Goal: Task Accomplishment & Management: Use online tool/utility

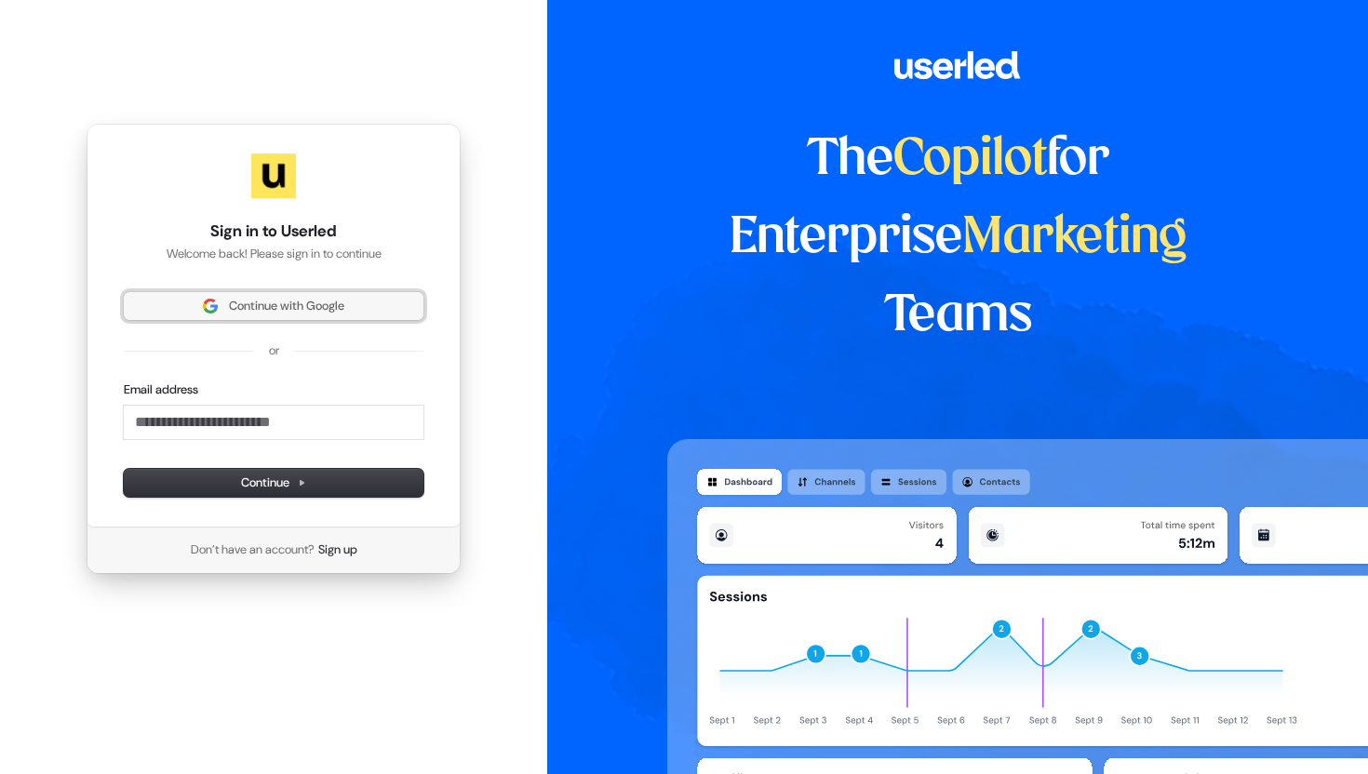
click at [322, 309] on span "Continue with Google" at bounding box center [286, 306] width 115 height 17
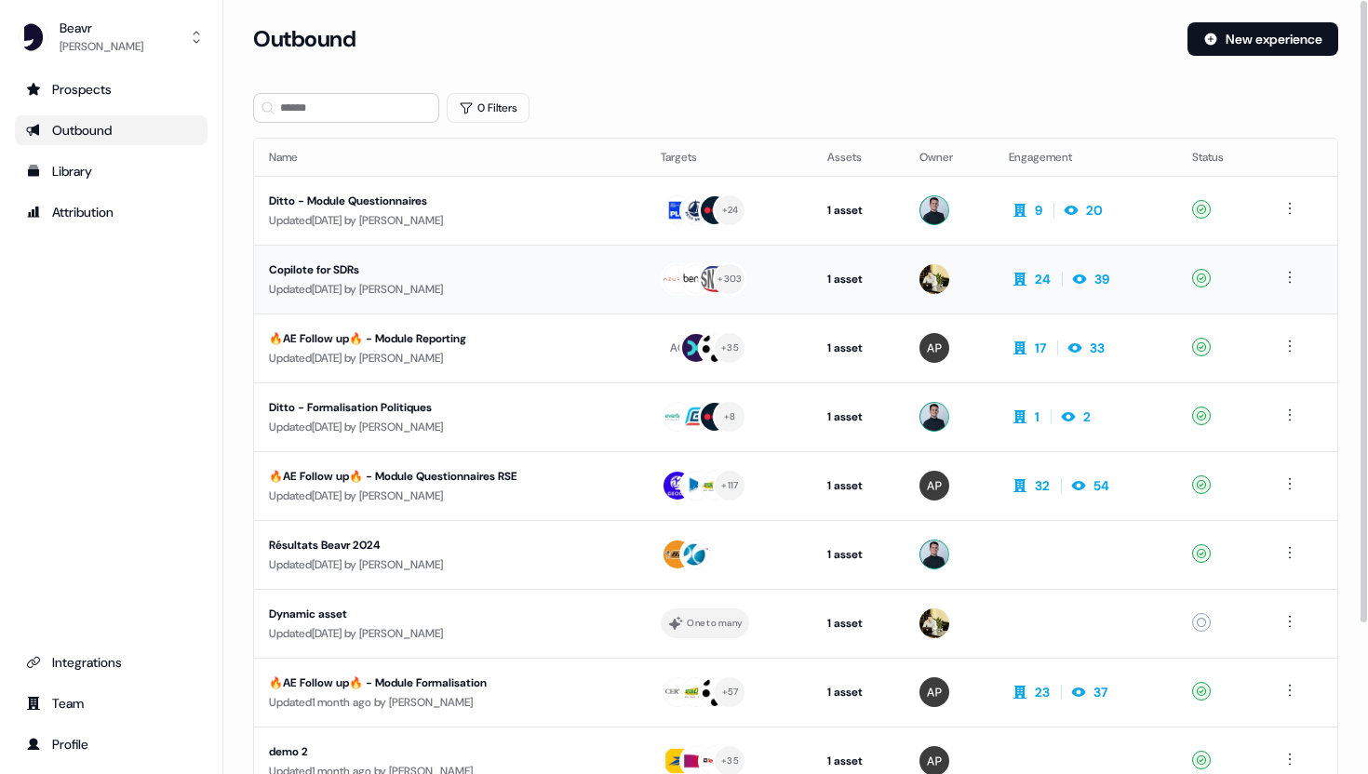
click at [363, 273] on div "Copilote for SDRs" at bounding box center [440, 270] width 342 height 19
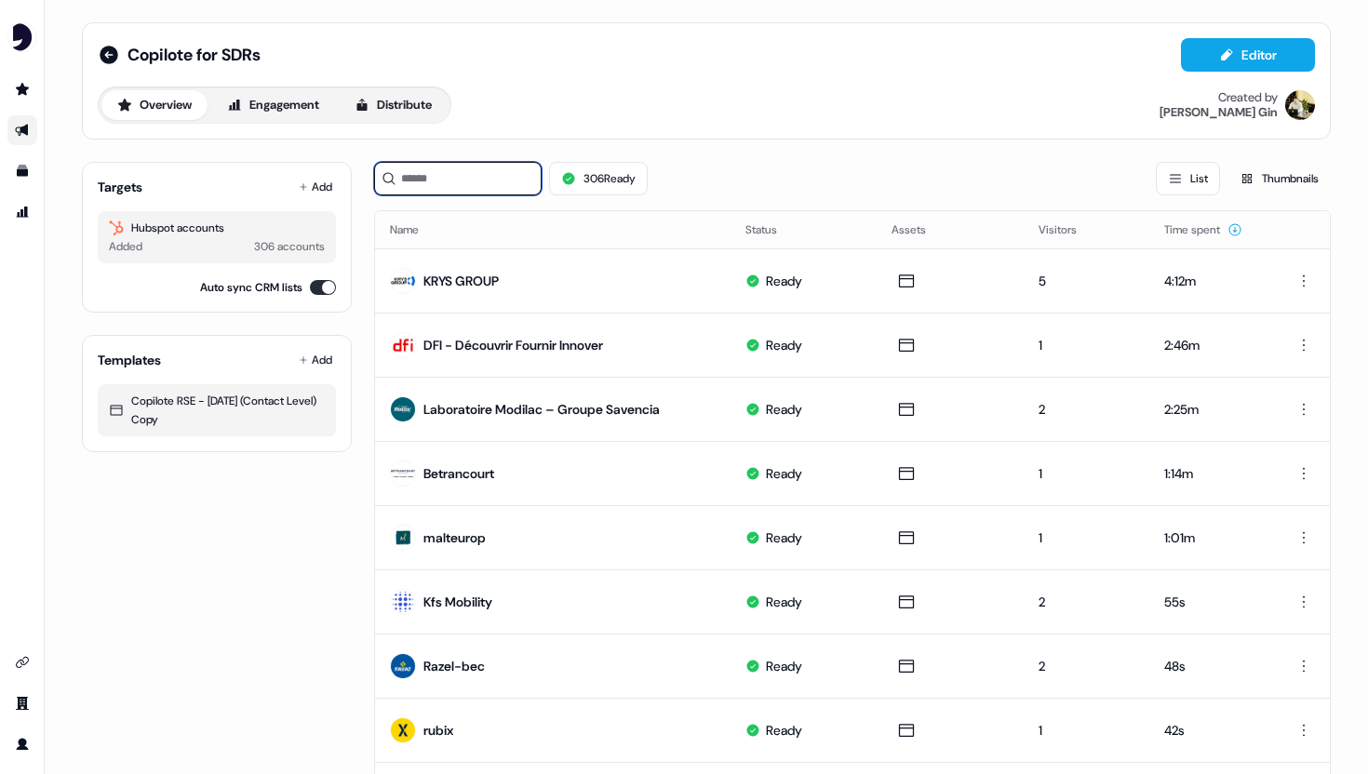
click at [409, 185] on input at bounding box center [458, 179] width 168 height 34
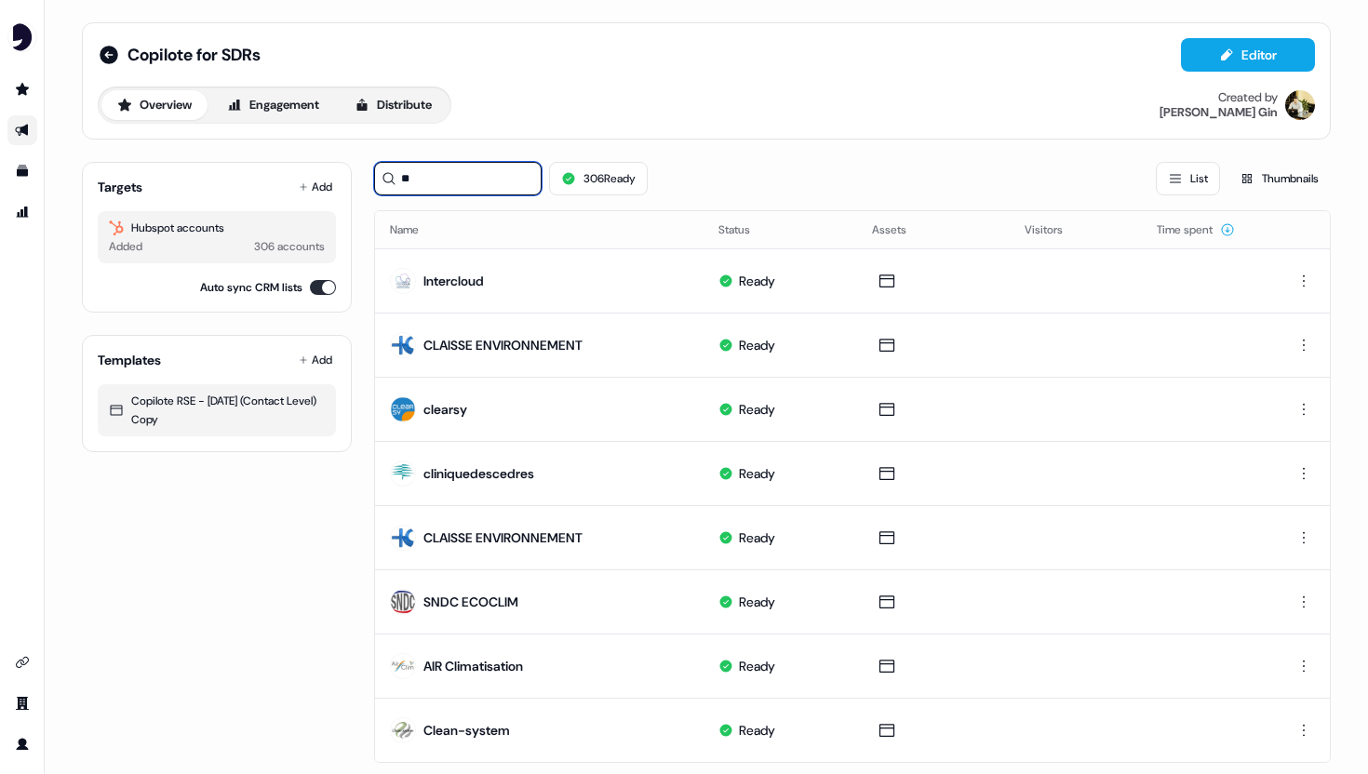
type input "*"
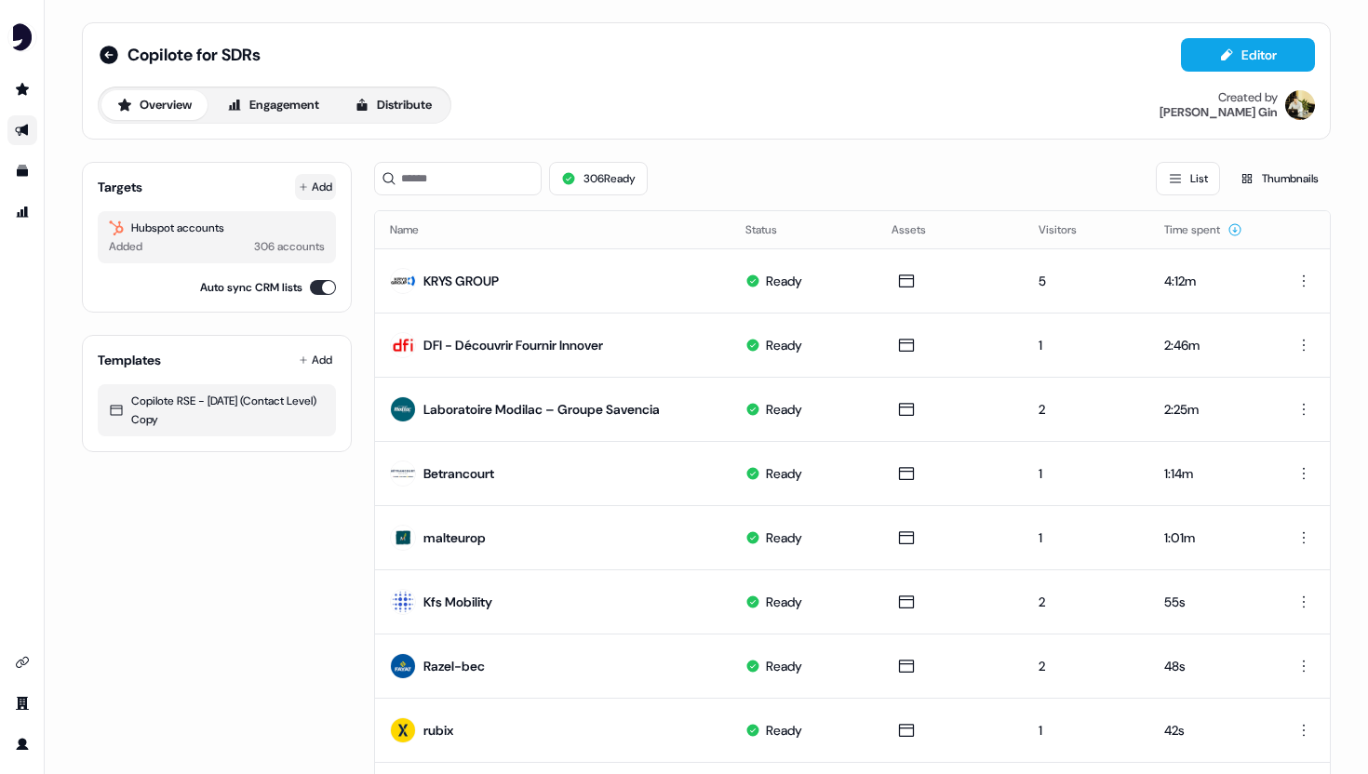
click at [316, 184] on button "Add" at bounding box center [315, 187] width 41 height 26
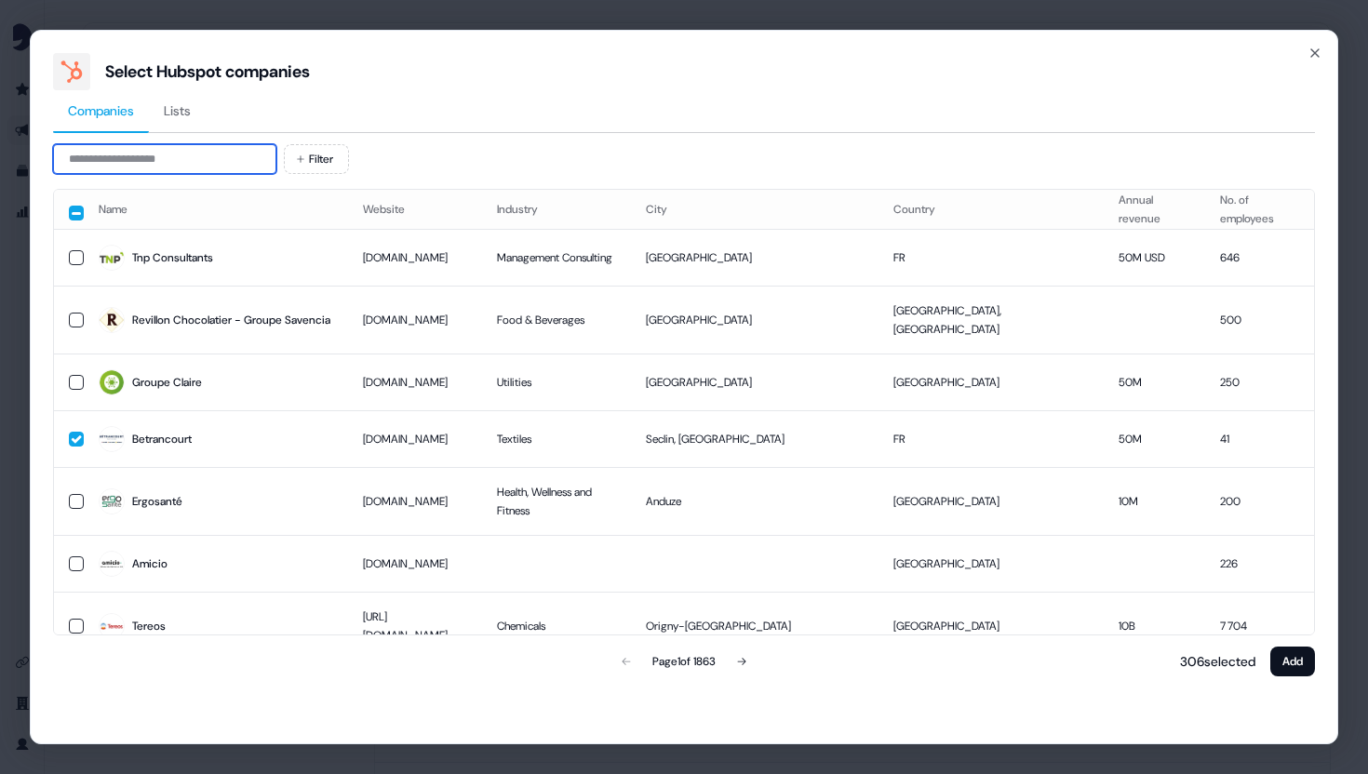
click at [231, 161] on input at bounding box center [164, 159] width 223 height 30
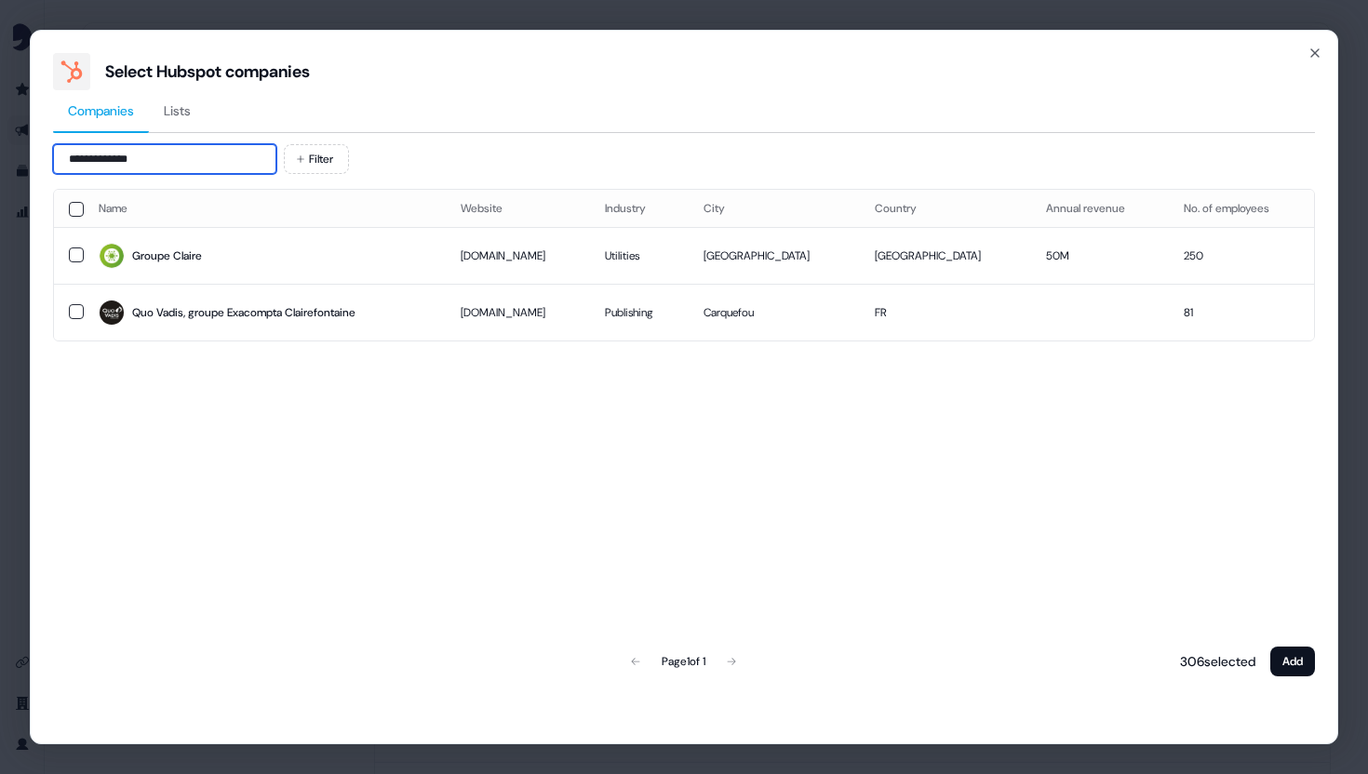
type input "**********"
click at [78, 255] on button "button" at bounding box center [76, 255] width 15 height 15
click at [1289, 659] on button "Add" at bounding box center [1292, 662] width 45 height 30
click at [1283, 661] on button "Add" at bounding box center [1292, 662] width 45 height 30
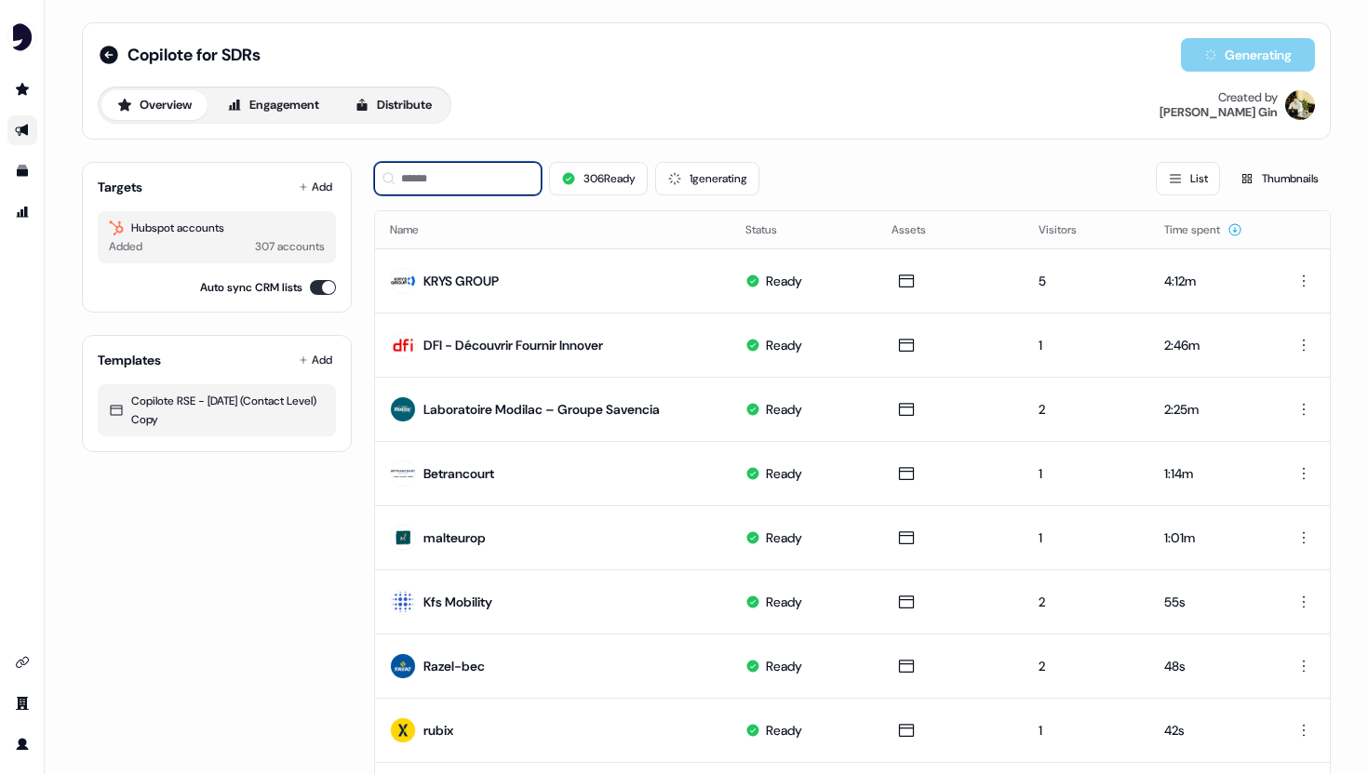
click at [489, 177] on input at bounding box center [458, 179] width 168 height 34
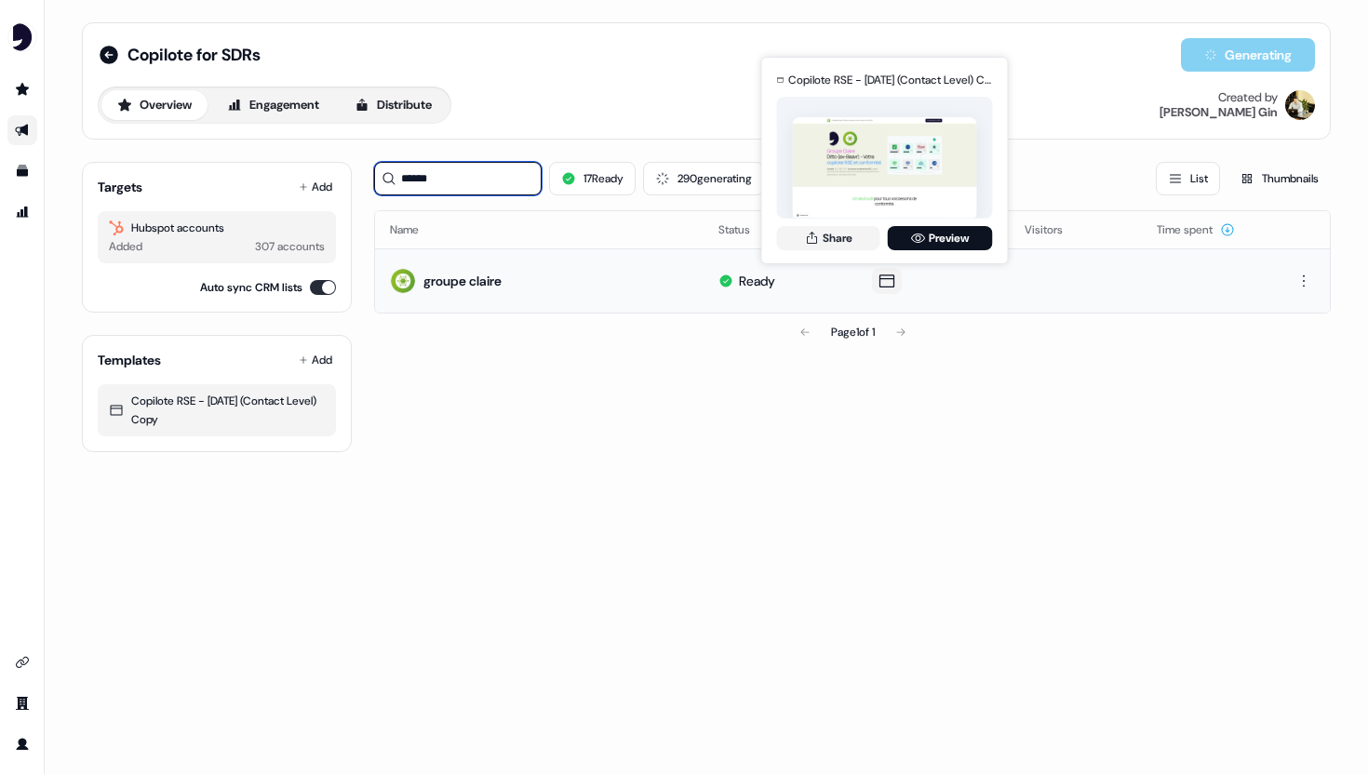
type input "******"
click at [889, 282] on icon at bounding box center [887, 281] width 22 height 19
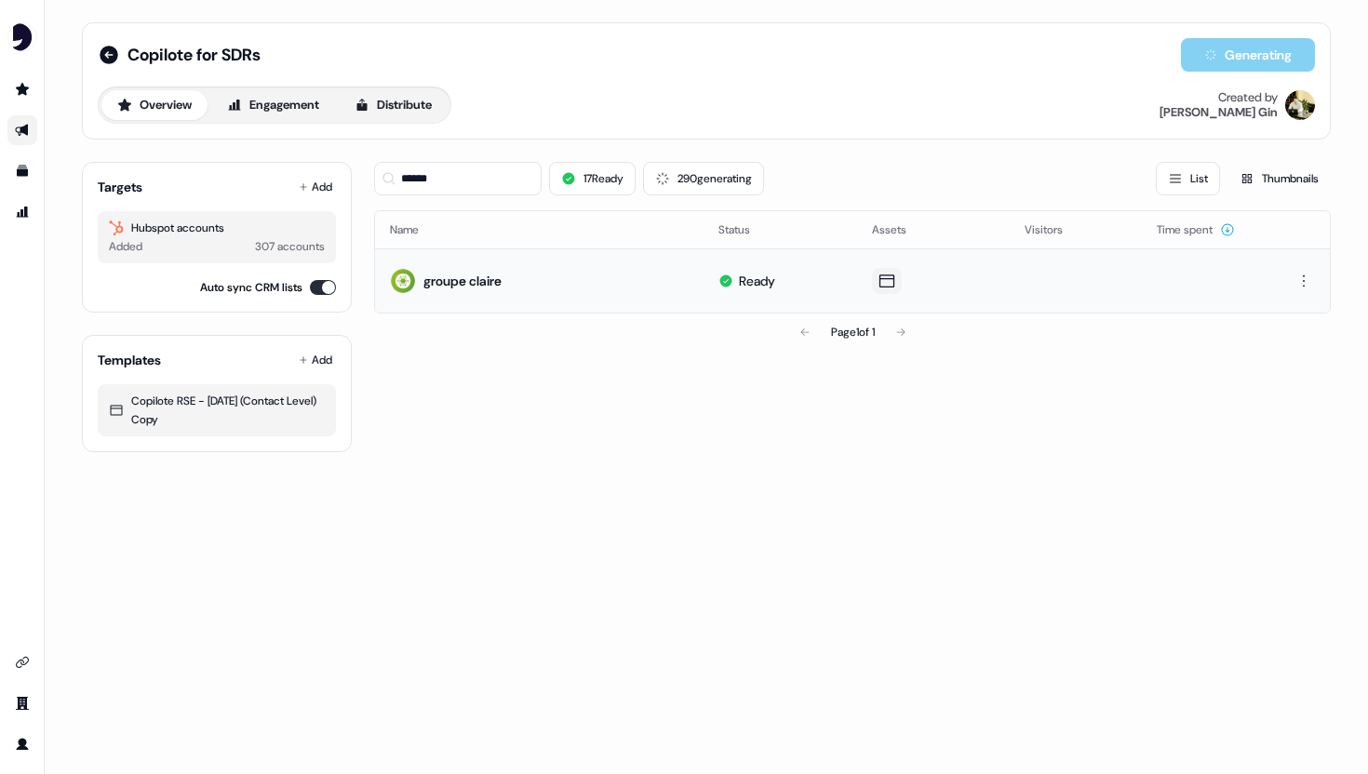
click at [889, 282] on icon at bounding box center [887, 281] width 22 height 19
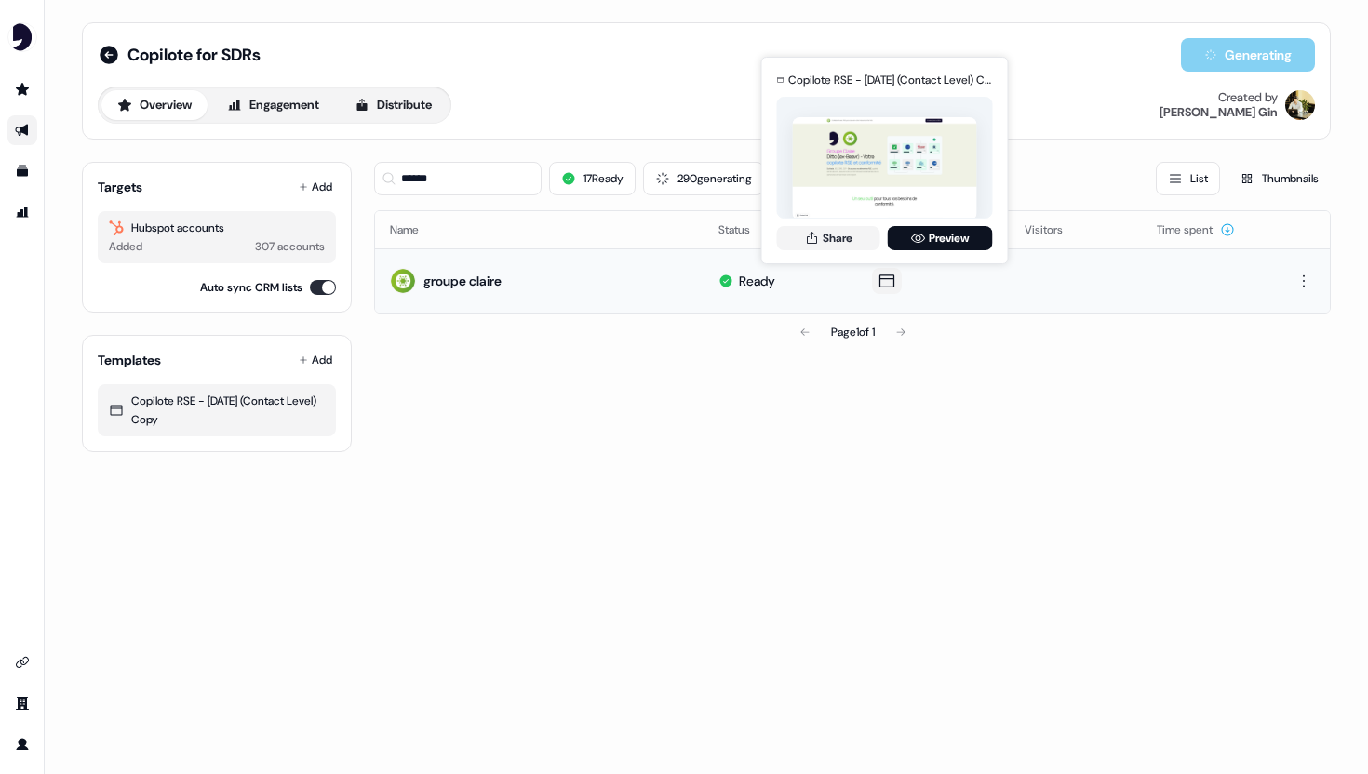
click at [881, 280] on icon at bounding box center [887, 281] width 22 height 19
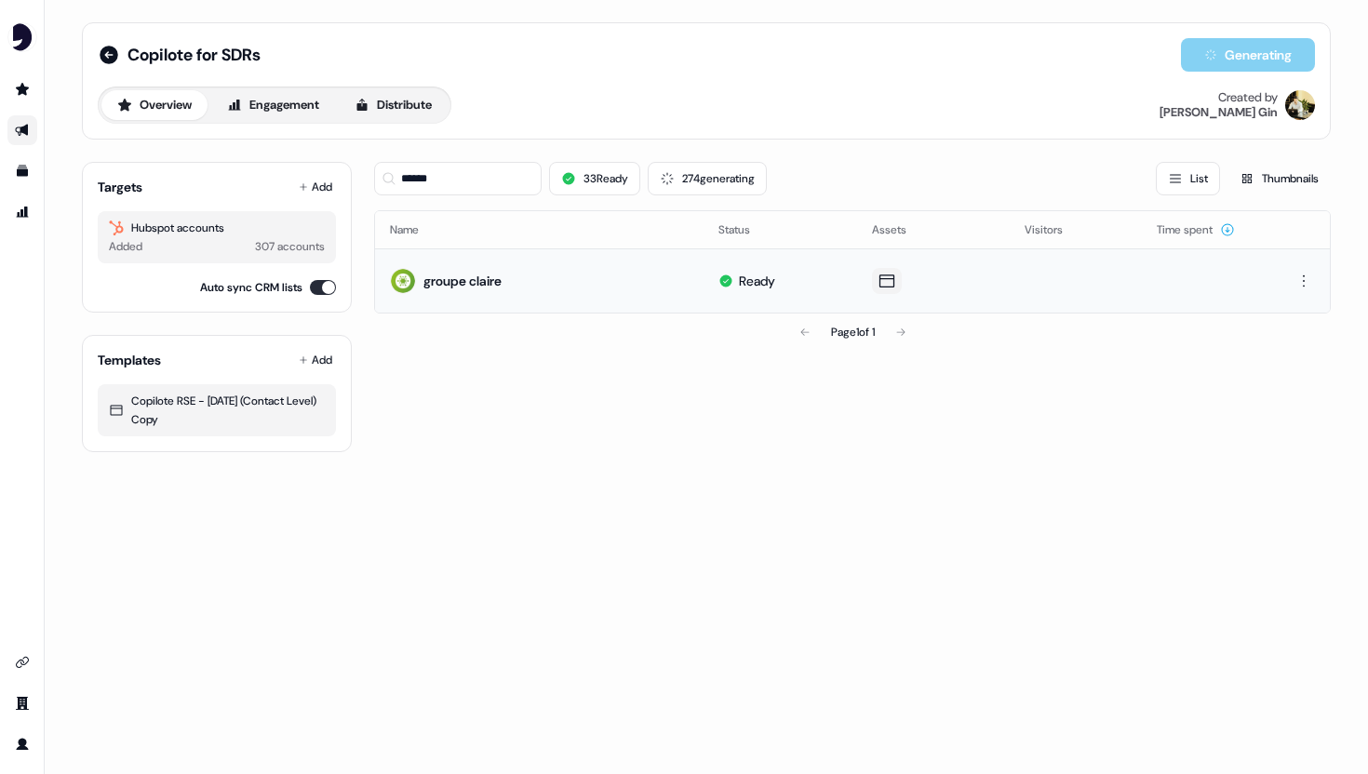
click at [882, 279] on icon at bounding box center [887, 281] width 22 height 19
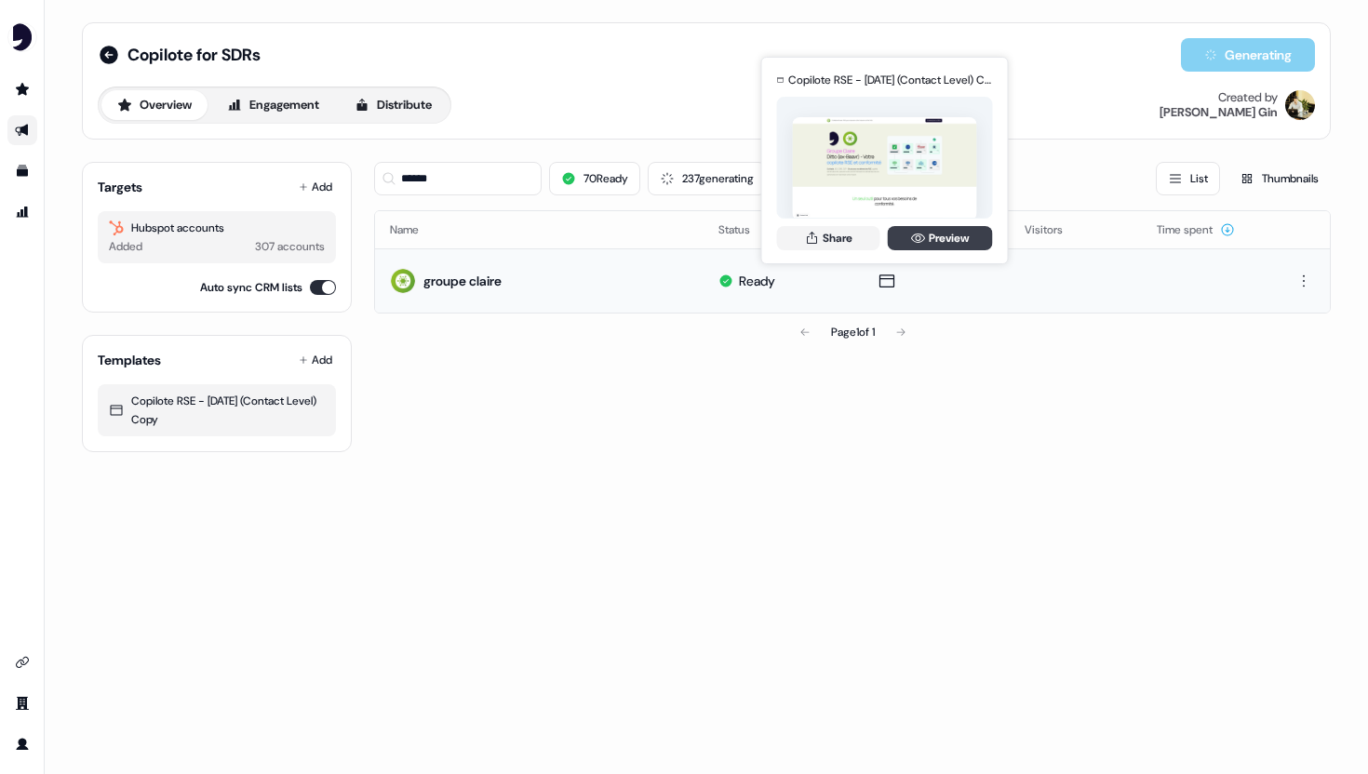
click at [937, 235] on link "Preview" at bounding box center [940, 238] width 105 height 24
click at [851, 240] on button "Share" at bounding box center [828, 238] width 103 height 24
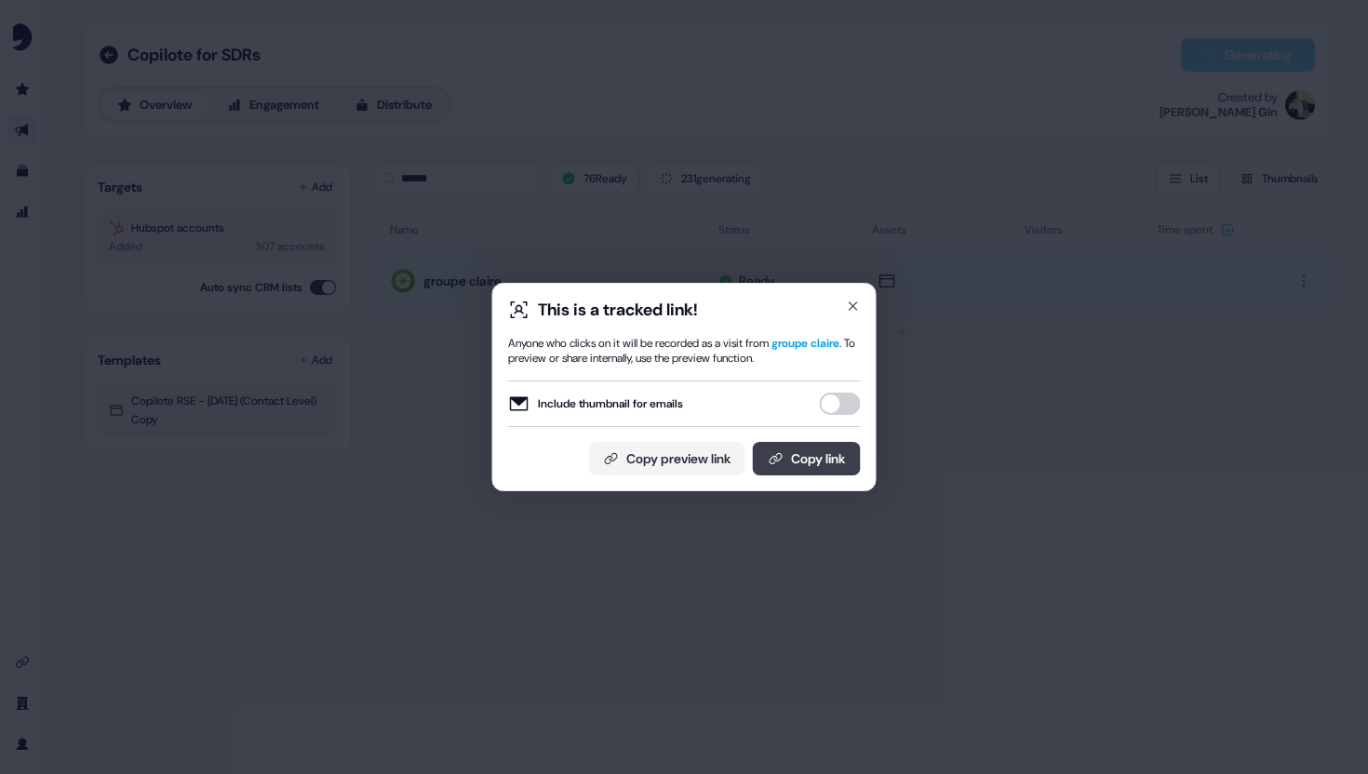
click at [819, 456] on button "Copy link" at bounding box center [807, 459] width 108 height 34
